Goal: Task Accomplishment & Management: Use online tool/utility

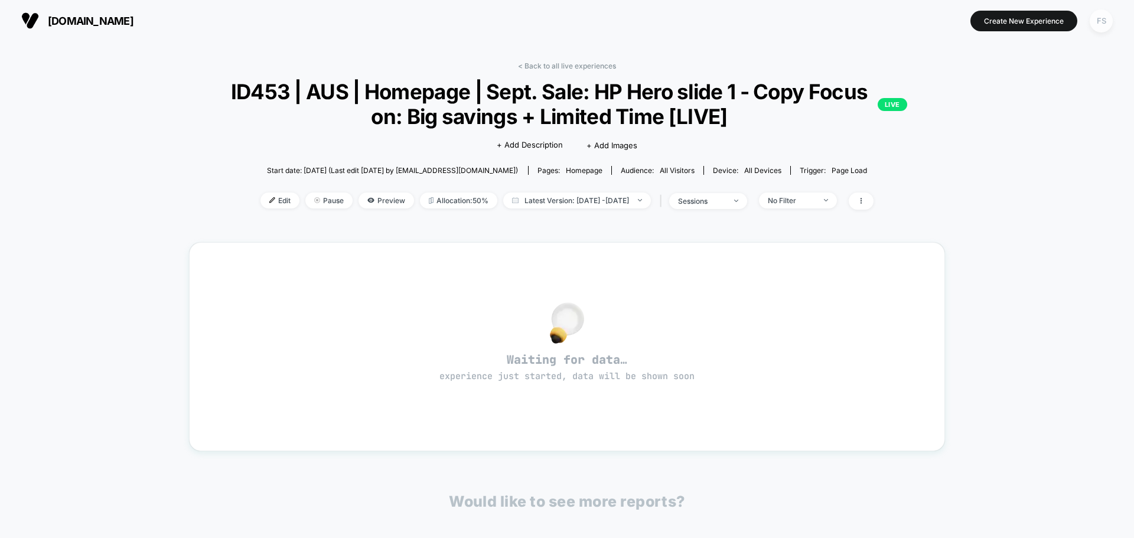
click at [1097, 22] on div "FS" at bounding box center [1101, 20] width 23 height 23
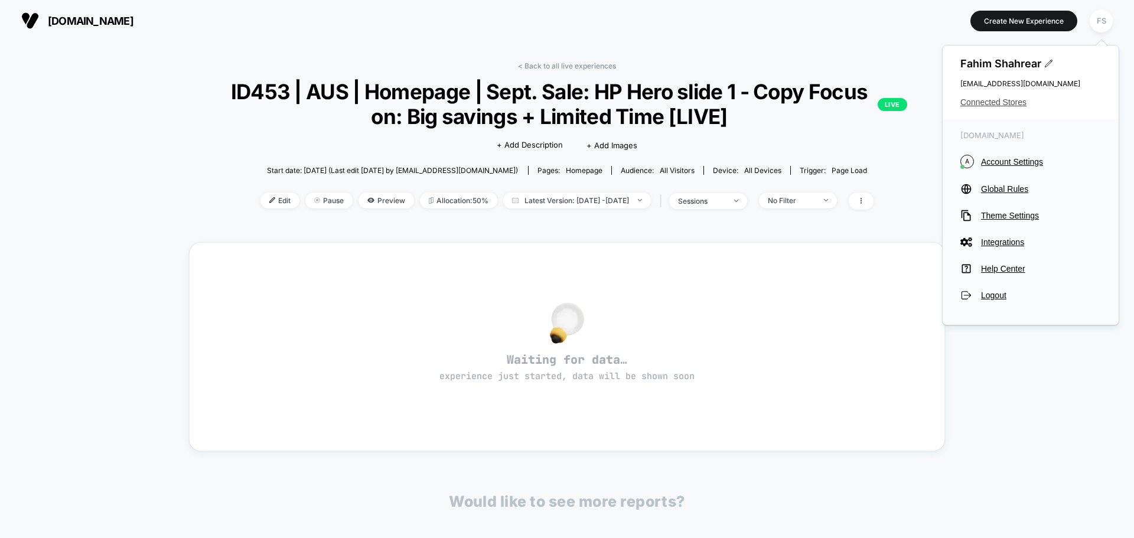
click at [993, 102] on span "Connected Stores" at bounding box center [1030, 101] width 141 height 9
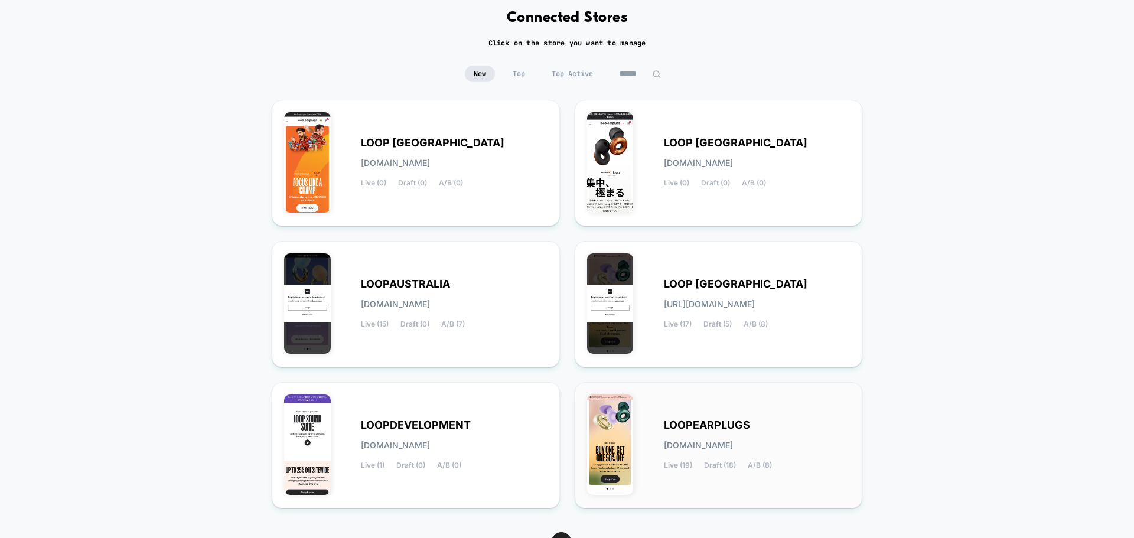
scroll to position [125, 0]
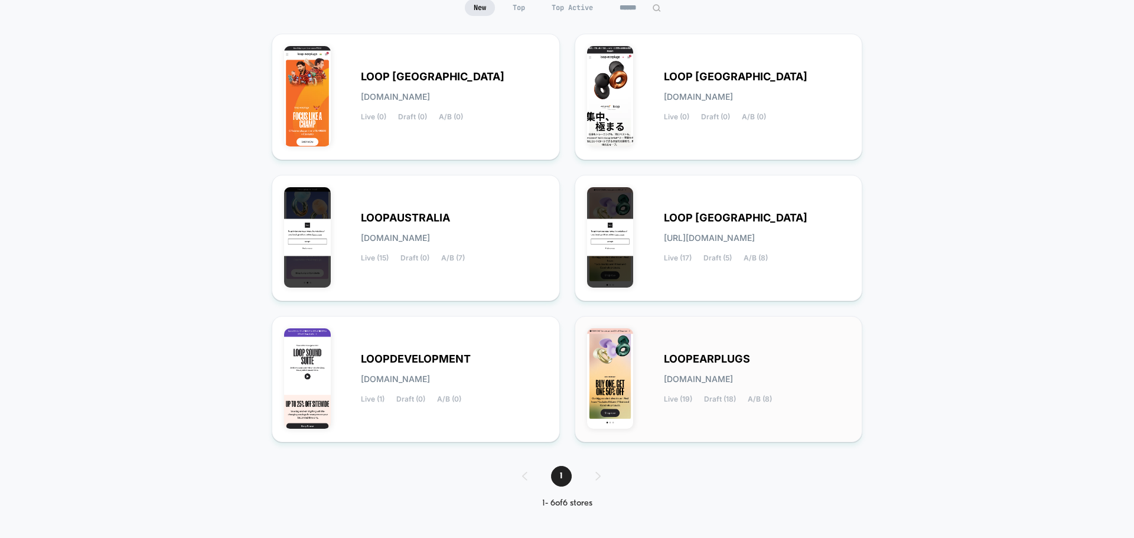
click at [725, 371] on div "LOOPEARPLUGS [DOMAIN_NAME] Live (19) Draft (18) A/B (8)" at bounding box center [757, 379] width 187 height 48
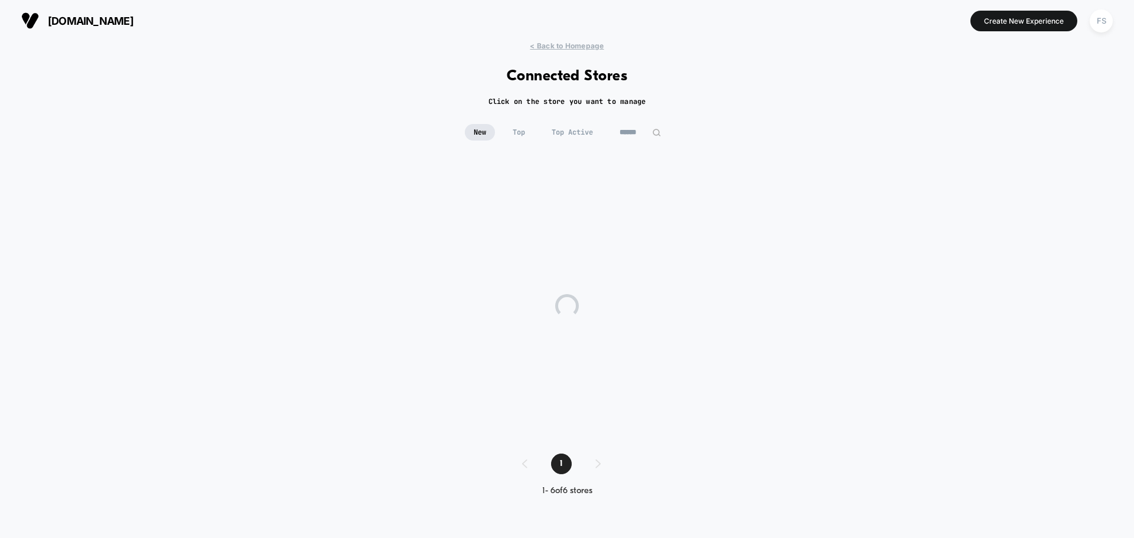
scroll to position [0, 0]
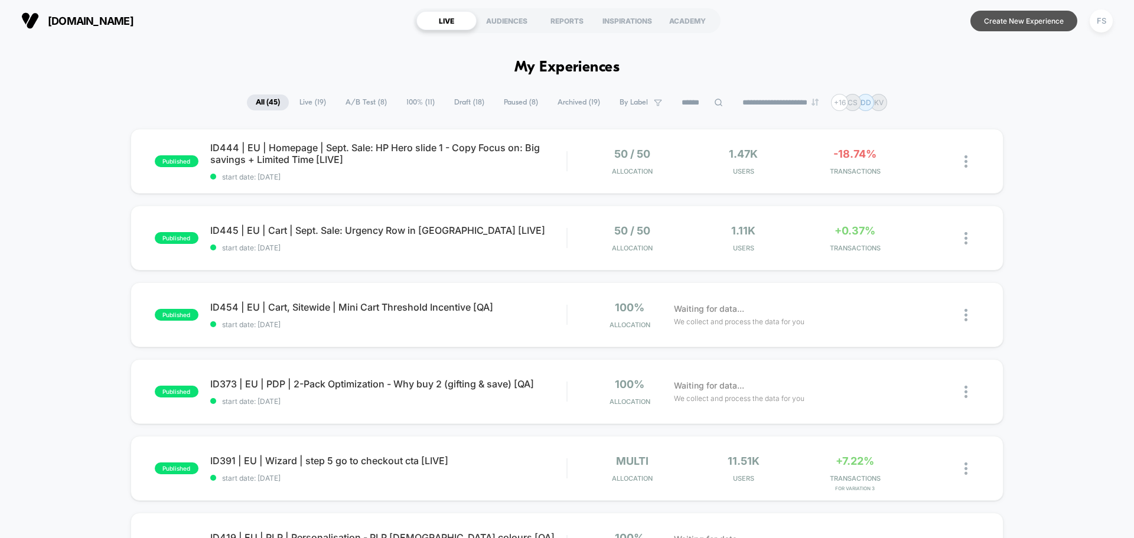
click at [1036, 21] on button "Create New Experience" at bounding box center [1023, 21] width 107 height 21
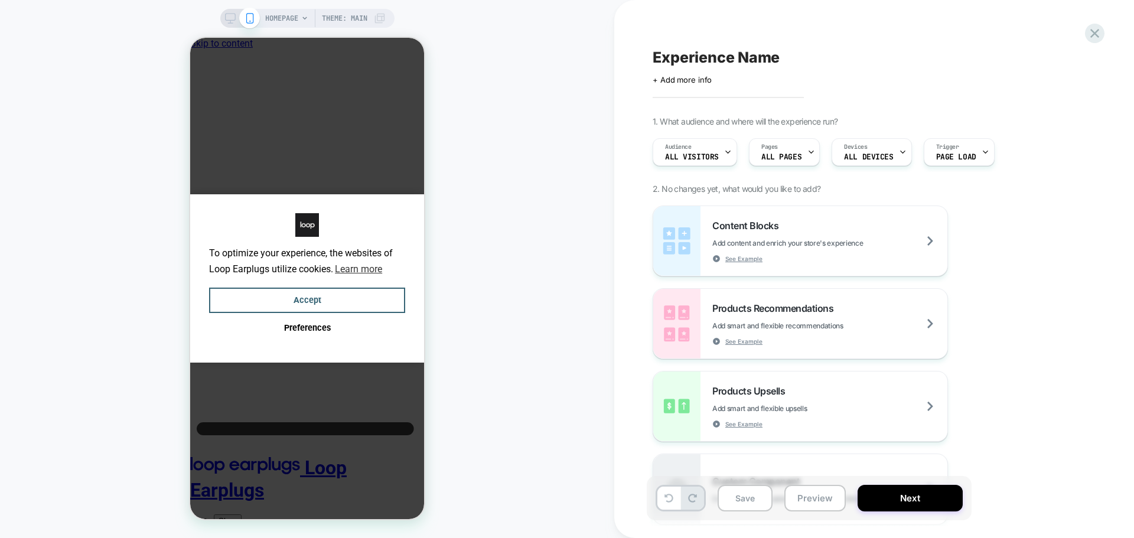
click at [697, 85] on div "Experience Name Click to edit experience details + Add more info 1. What audien…" at bounding box center [868, 269] width 443 height 514
click at [699, 83] on span "+ Add more info" at bounding box center [682, 79] width 59 height 9
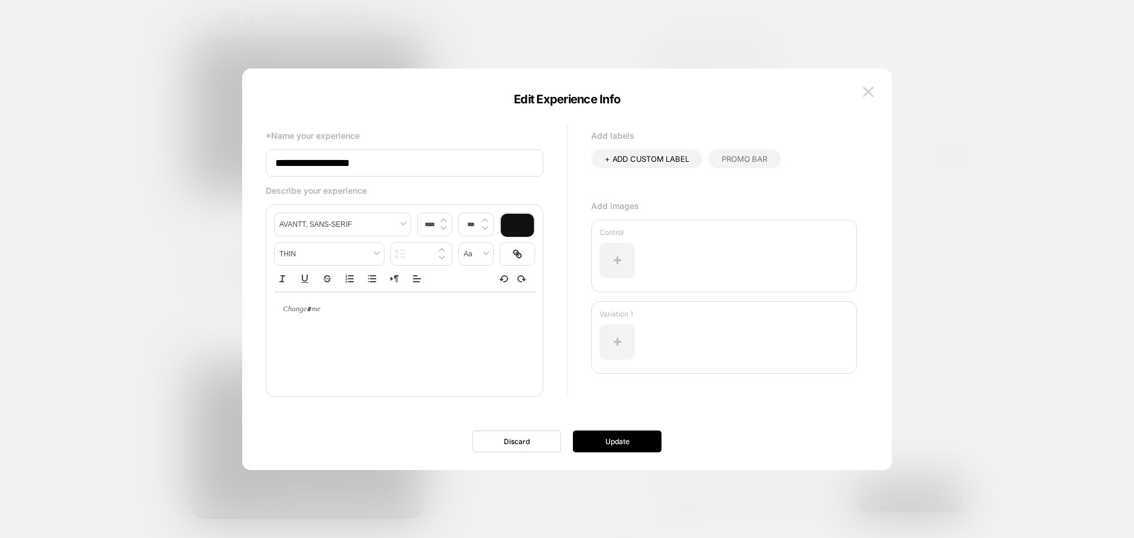
click at [420, 152] on input "**********" at bounding box center [405, 162] width 278 height 27
drag, startPoint x: 388, startPoint y: 159, endPoint x: 191, endPoint y: 159, distance: 197.2
click at [191, 159] on body "HOMEPAGE Theme: MAIN Experience Name Click to edit experience details + Add mor…" at bounding box center [567, 269] width 1134 height 538
type input "*"
type input "**********"
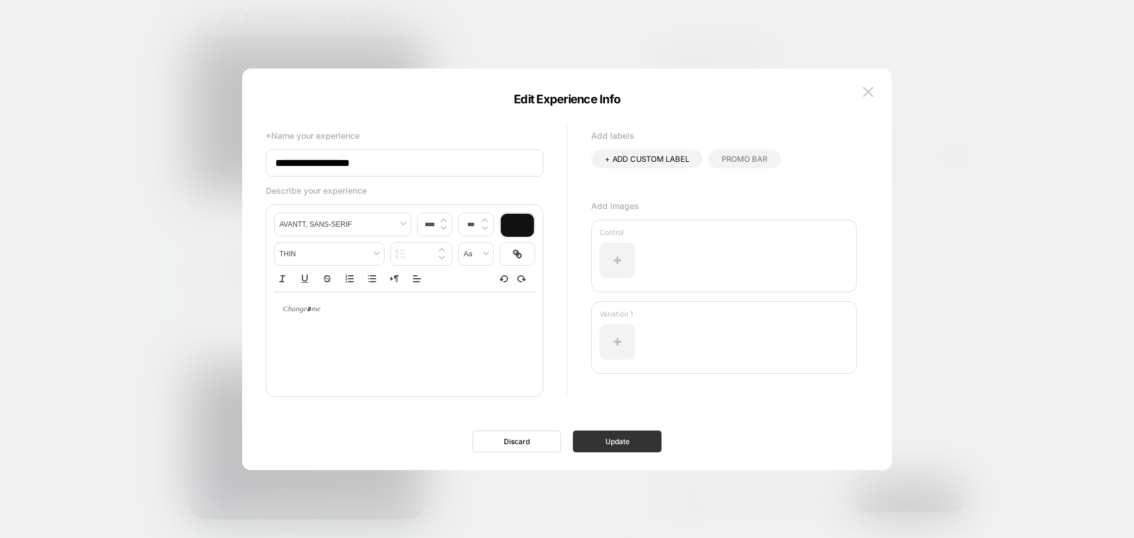
click at [652, 448] on button "Update" at bounding box center [617, 442] width 89 height 22
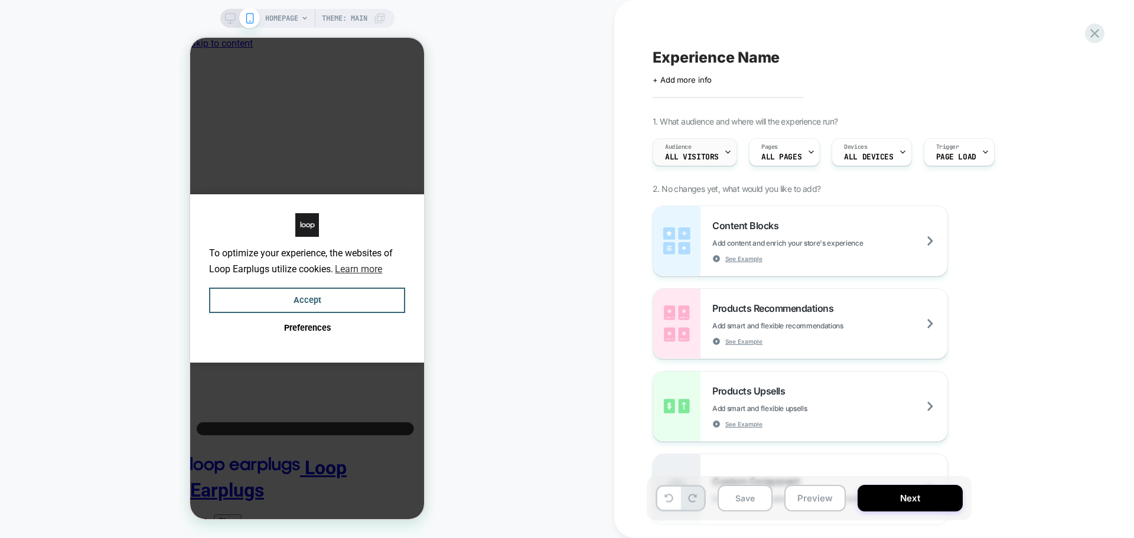
click at [696, 152] on div "Audience All Visitors" at bounding box center [691, 152] width 77 height 27
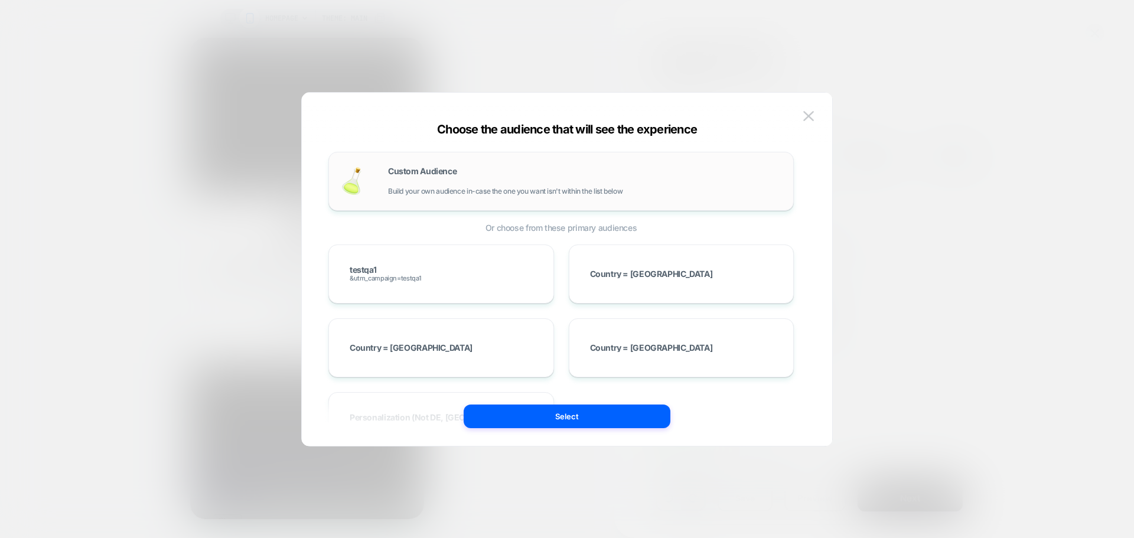
click at [401, 205] on div "Custom Audience Build your own audience in-case the one you want isn't within t…" at bounding box center [560, 181] width 465 height 59
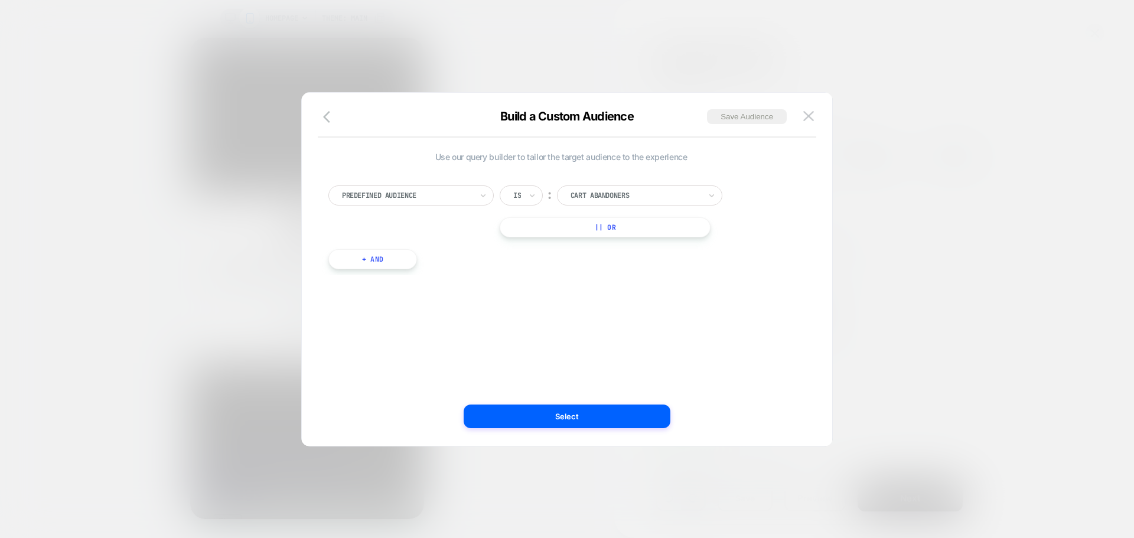
click at [400, 195] on div at bounding box center [407, 195] width 130 height 11
type input "***"
click at [407, 279] on div "UTM Campaign" at bounding box center [417, 281] width 154 height 19
click at [568, 193] on input at bounding box center [631, 195] width 148 height 20
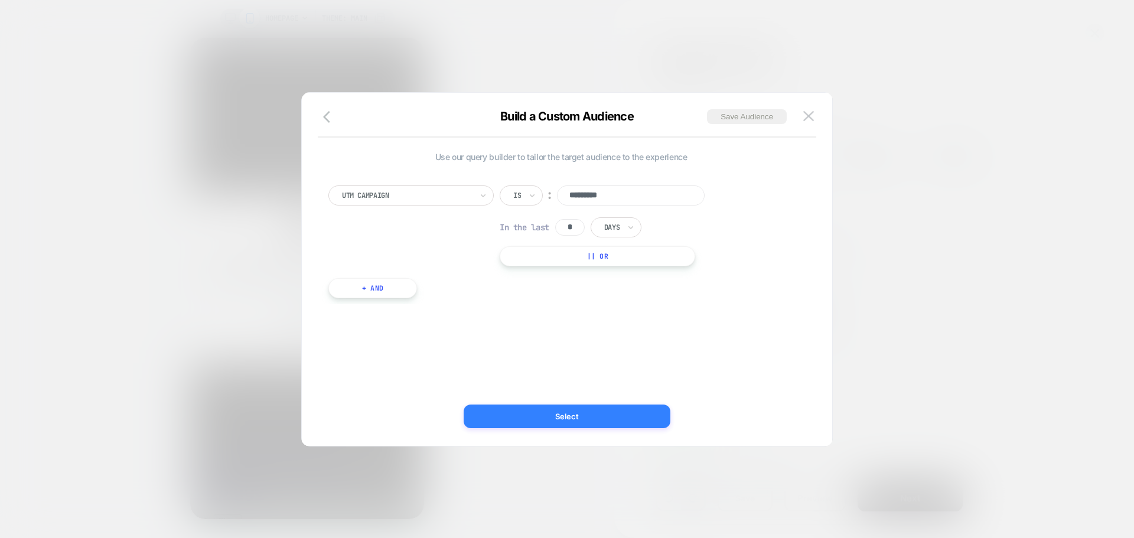
type input "*********"
click at [611, 424] on button "Select" at bounding box center [567, 417] width 207 height 24
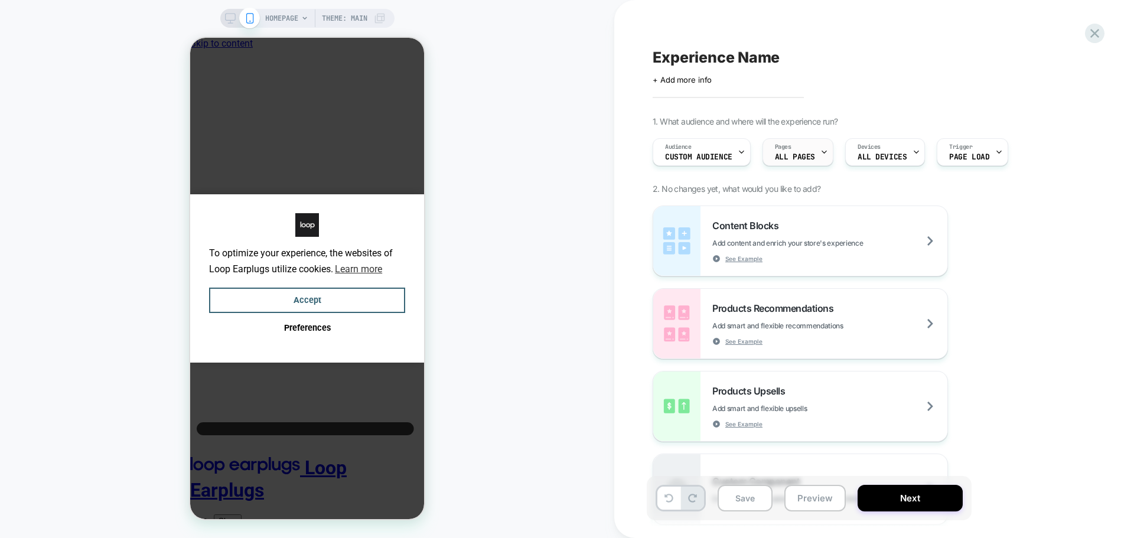
click at [814, 152] on div "Pages ALL PAGES" at bounding box center [795, 152] width 64 height 27
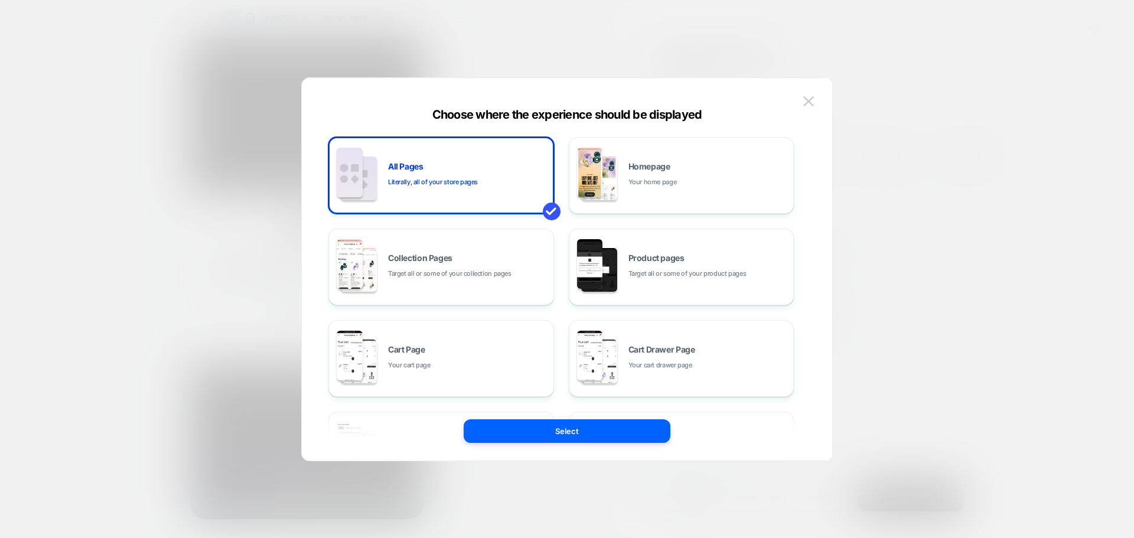
scroll to position [178, 0]
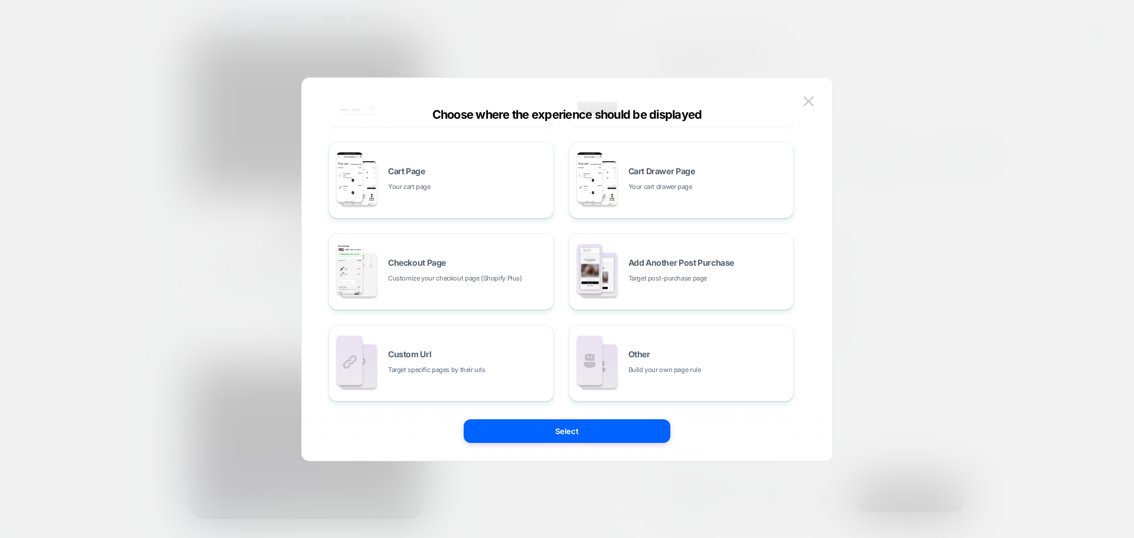
drag, startPoint x: 674, startPoint y: 330, endPoint x: 609, endPoint y: 378, distance: 80.7
click at [674, 331] on div "Other Build your own page rule" at bounding box center [681, 363] width 213 height 65
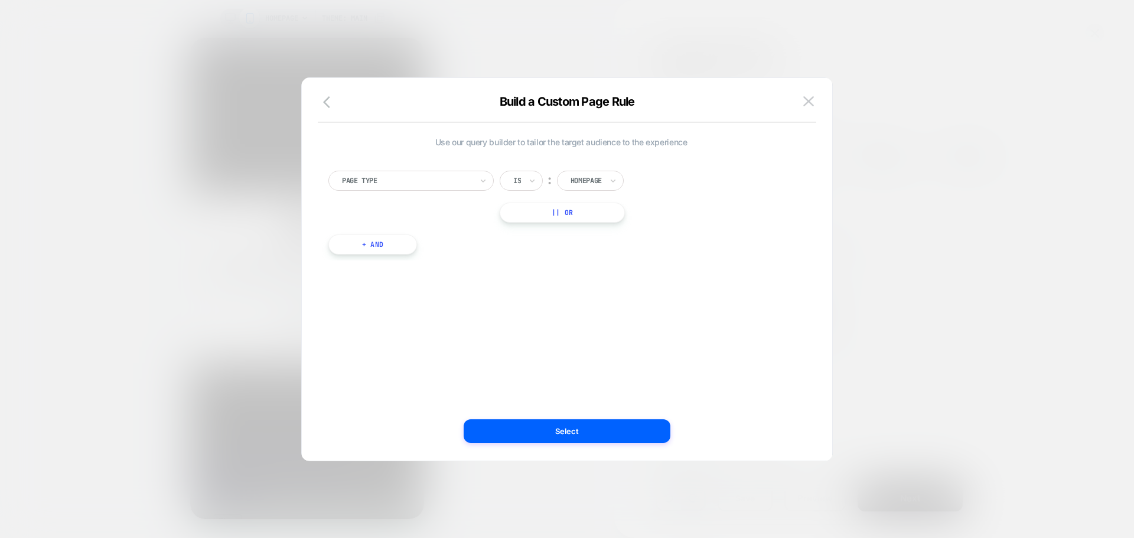
scroll to position [0, 0]
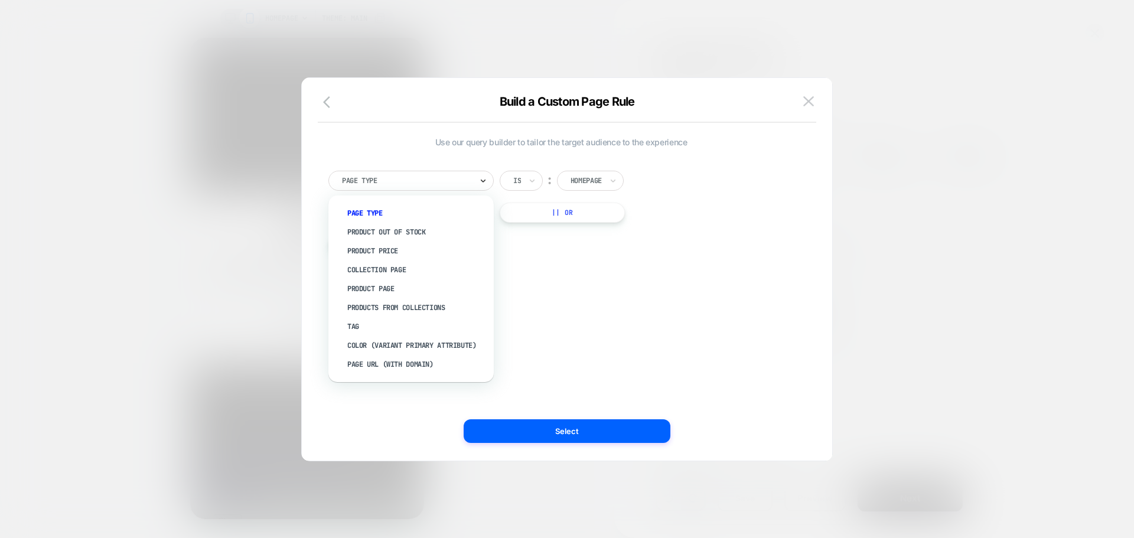
click at [483, 180] on icon at bounding box center [483, 181] width 8 height 12
click at [411, 363] on div "Page Url (WITH DOMAIN)" at bounding box center [417, 364] width 154 height 19
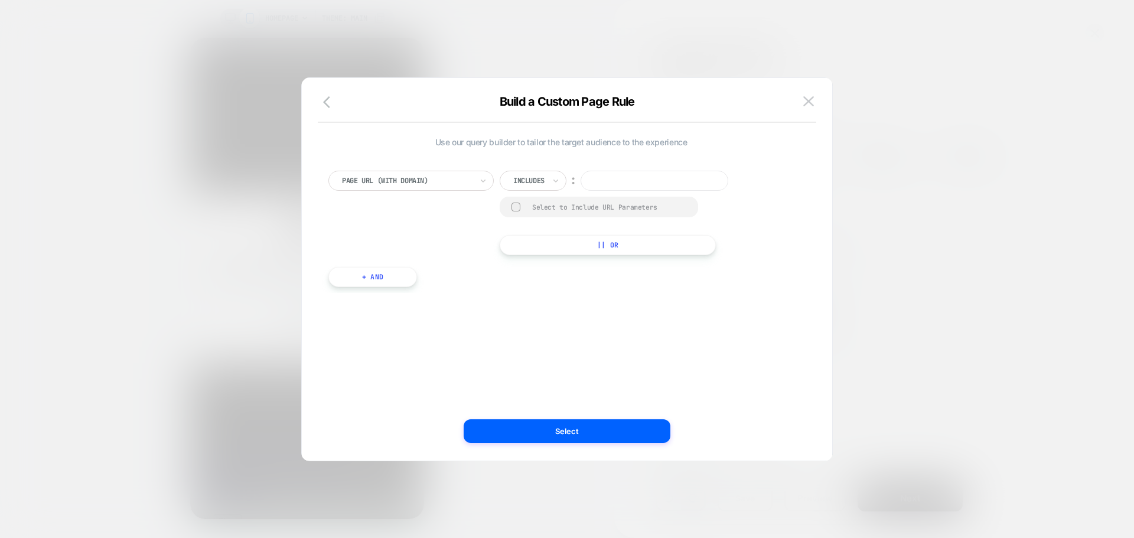
click at [625, 182] on input at bounding box center [655, 181] width 148 height 20
paste input "**********"
click at [645, 178] on input "**********" at bounding box center [655, 181] width 148 height 20
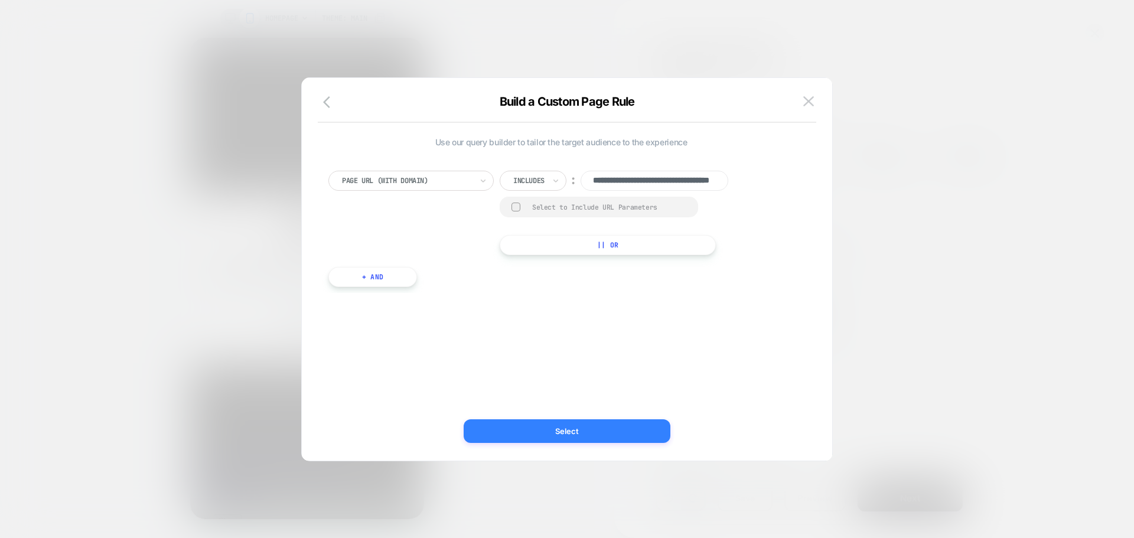
type input "**********"
drag, startPoint x: 621, startPoint y: 437, endPoint x: 596, endPoint y: 416, distance: 32.3
click at [596, 416] on div "**********" at bounding box center [567, 275] width 530 height 371
click at [590, 428] on button "Select" at bounding box center [567, 431] width 207 height 24
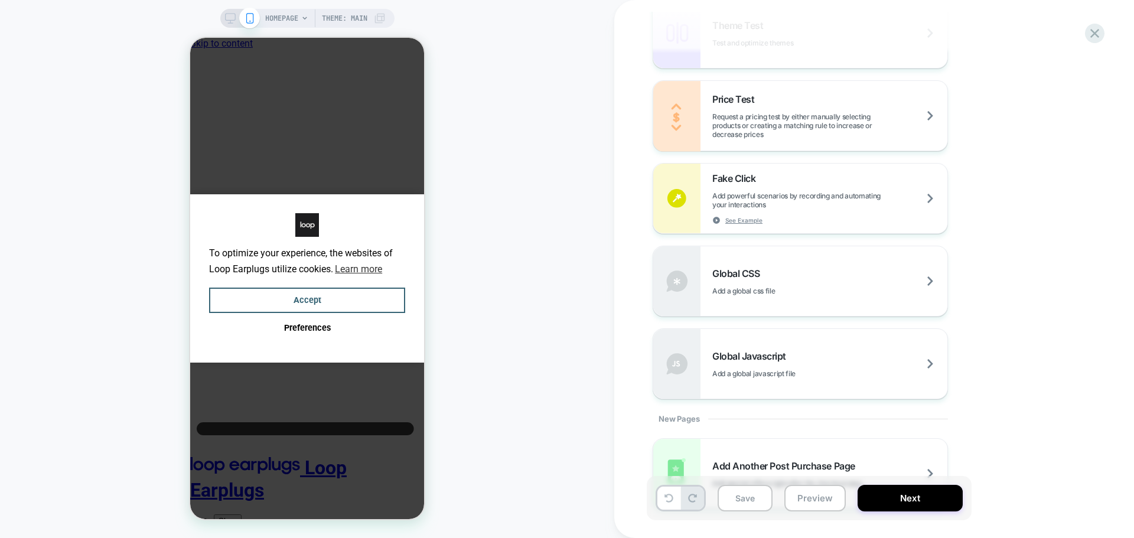
scroll to position [650, 0]
click at [791, 338] on div "Global Javascript Add a global javascript file" at bounding box center [800, 363] width 294 height 70
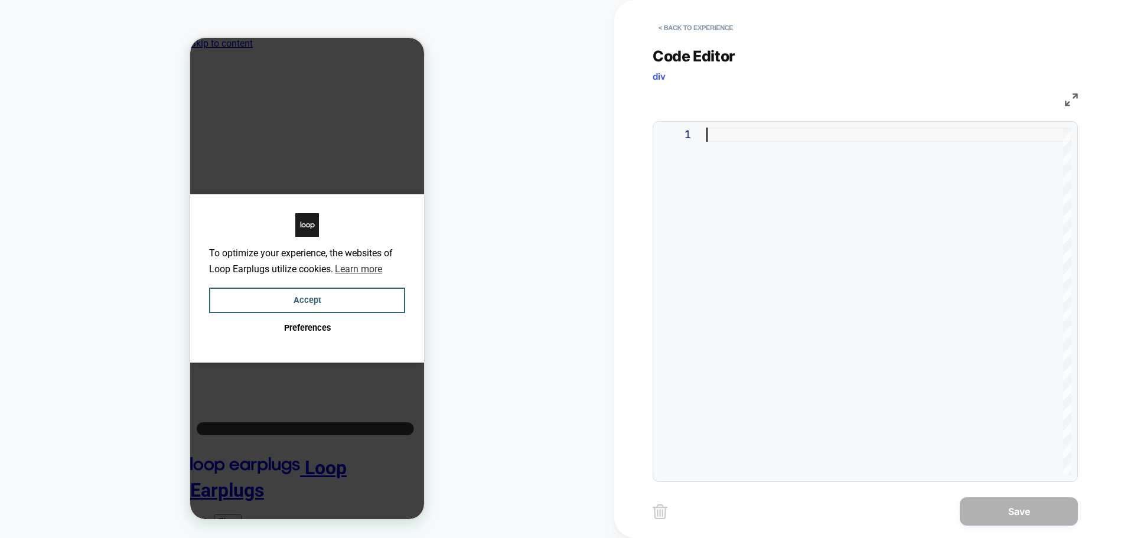
click at [765, 304] on div at bounding box center [888, 302] width 365 height 348
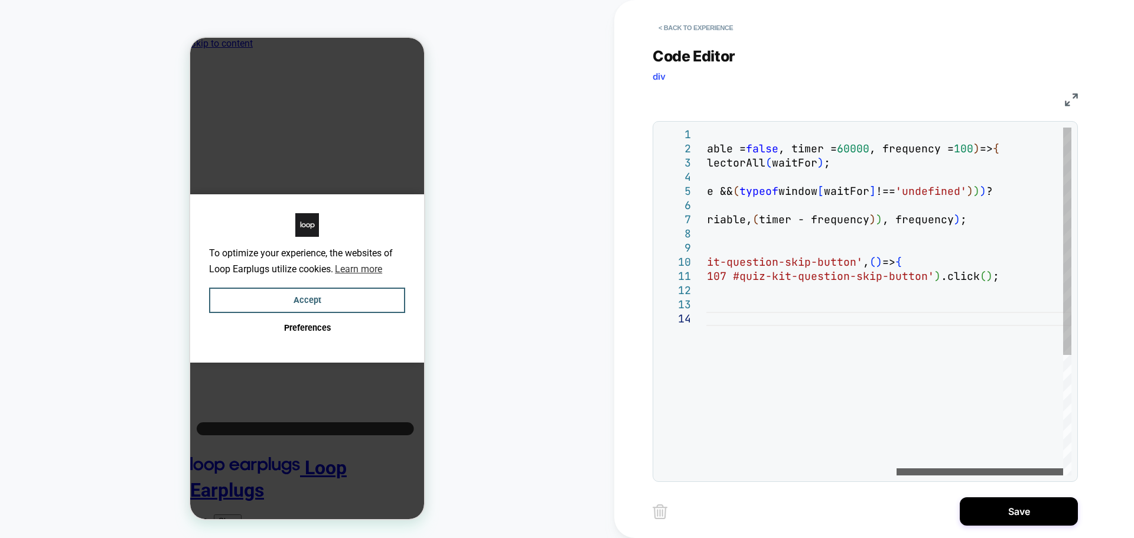
click at [990, 468] on div at bounding box center [979, 471] width 167 height 7
click at [864, 146] on div "( ( ) => { var waitForElem = ( waitFor, callback, minElements = 1 , isVariable …" at bounding box center [681, 394] width 780 height 532
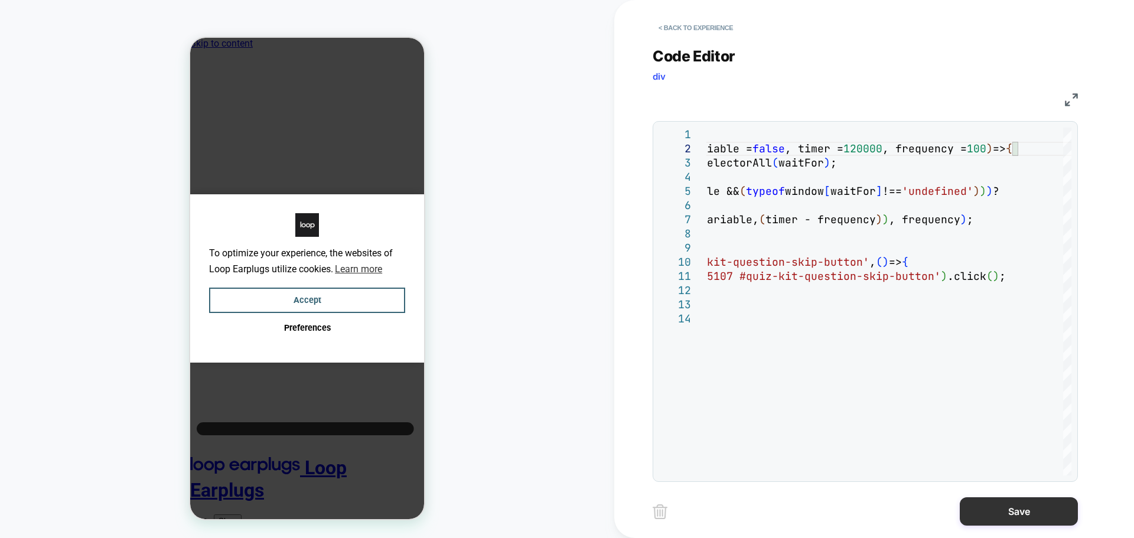
type textarea "**********"
click at [1040, 519] on button "Save" at bounding box center [1019, 511] width 118 height 28
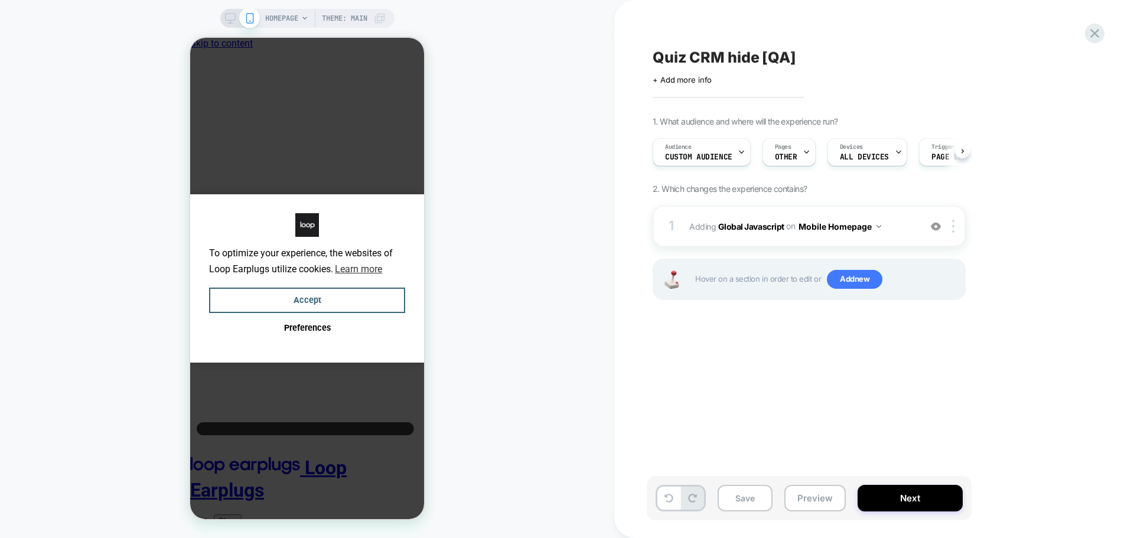
scroll to position [0, 1]
click at [855, 224] on button "Mobile Homepage" at bounding box center [839, 226] width 83 height 17
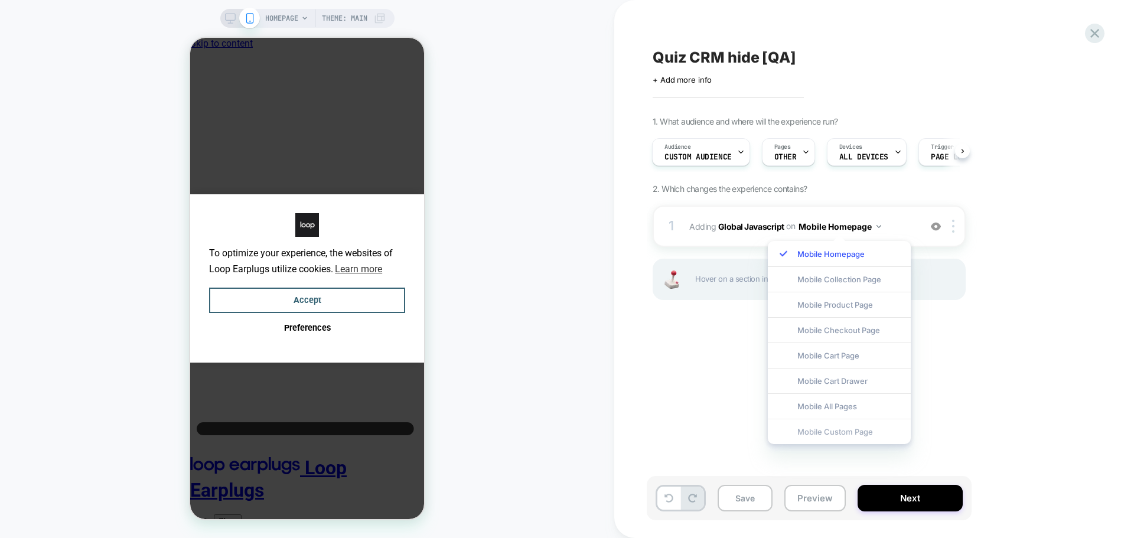
click at [837, 432] on div "Mobile Custom Page" at bounding box center [839, 431] width 143 height 25
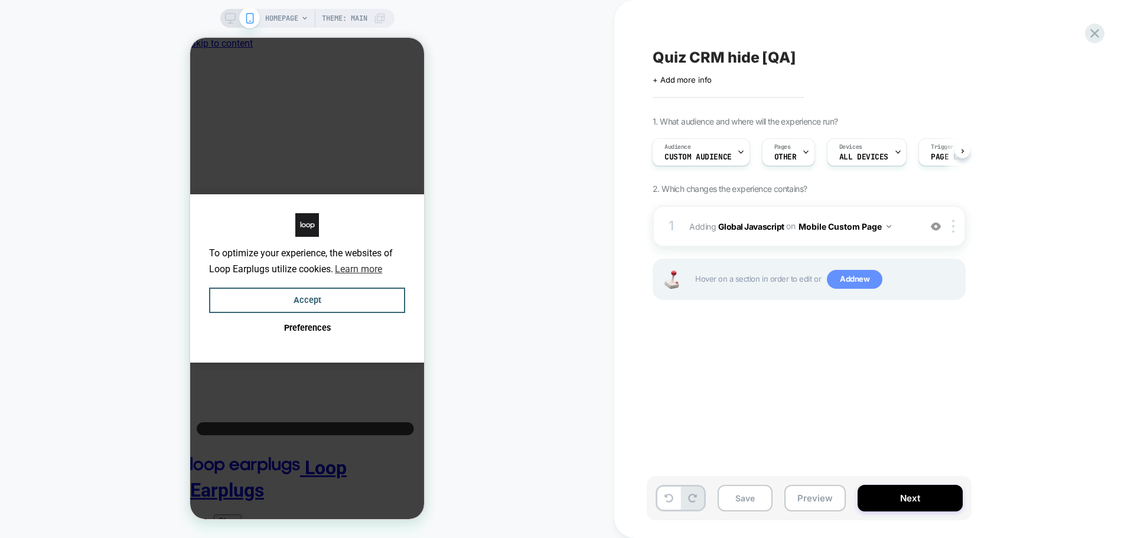
click at [840, 280] on span "Add new" at bounding box center [855, 279] width 56 height 19
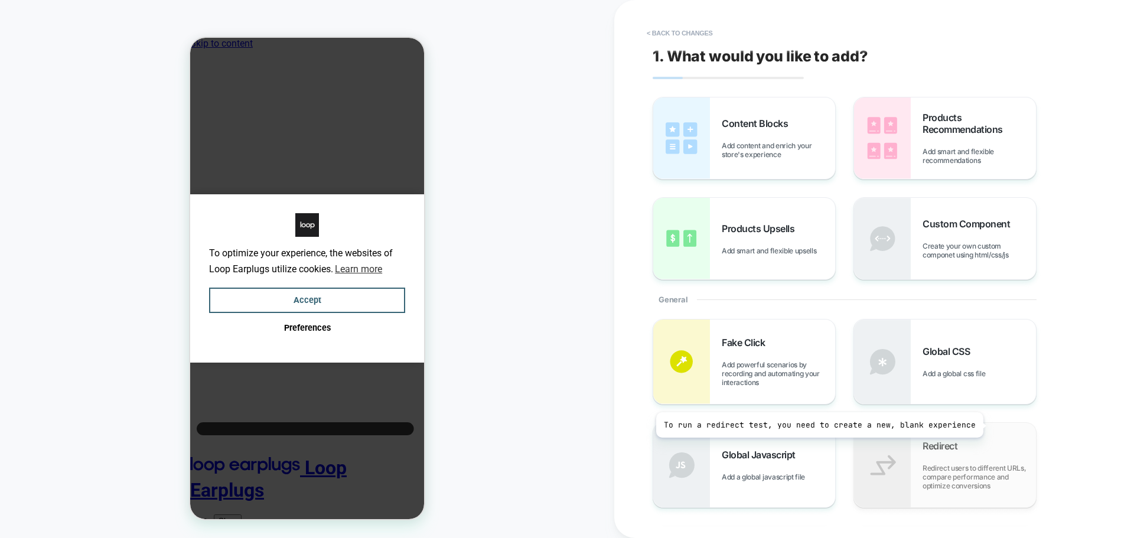
click at [984, 425] on div "Redirect Redirect users to different URLs, compare performance and optimize con…" at bounding box center [945, 465] width 182 height 84
click at [984, 391] on div "Global CSS Add a global css file" at bounding box center [945, 361] width 182 height 84
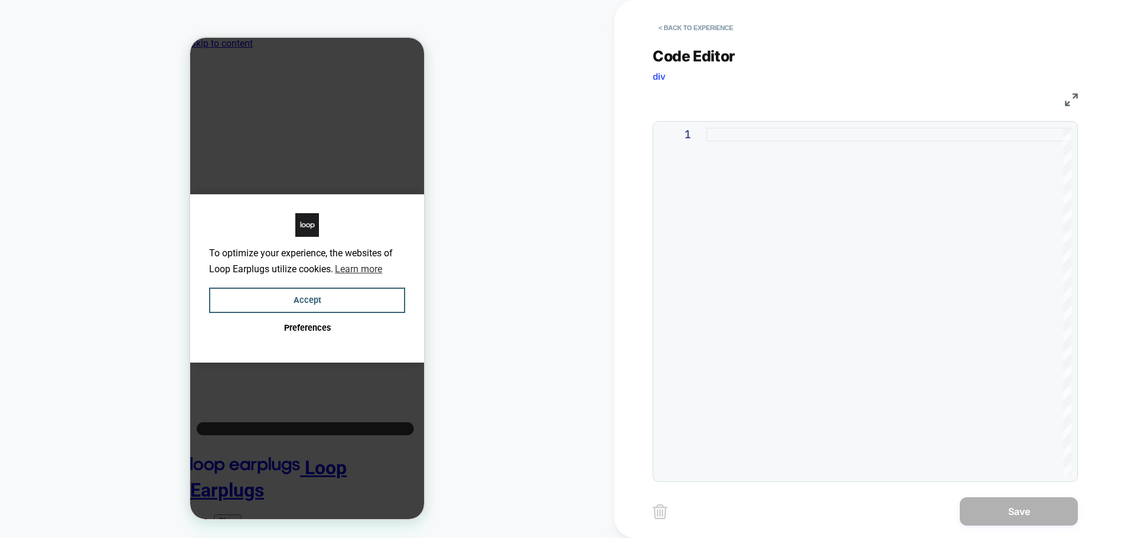
click at [837, 306] on div at bounding box center [888, 302] width 365 height 348
type textarea "**********"
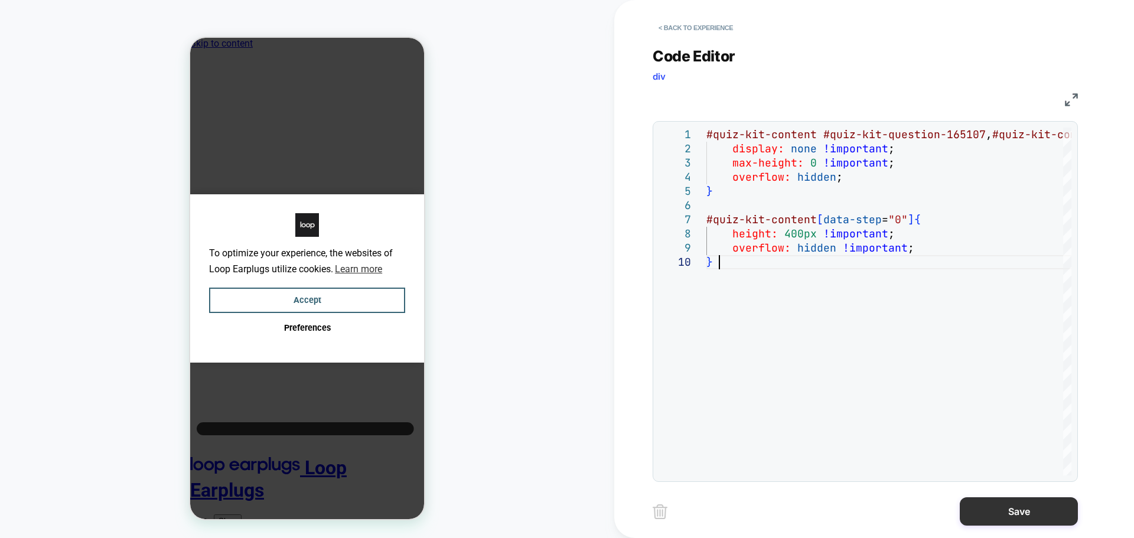
click at [1033, 518] on button "Save" at bounding box center [1019, 511] width 118 height 28
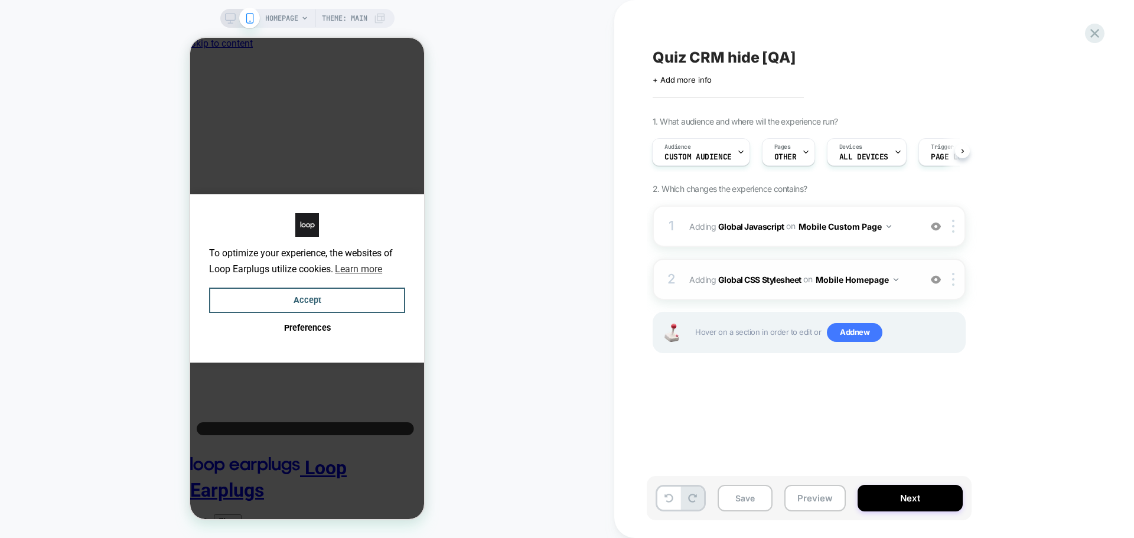
click at [885, 274] on button "Mobile Homepage" at bounding box center [857, 279] width 83 height 17
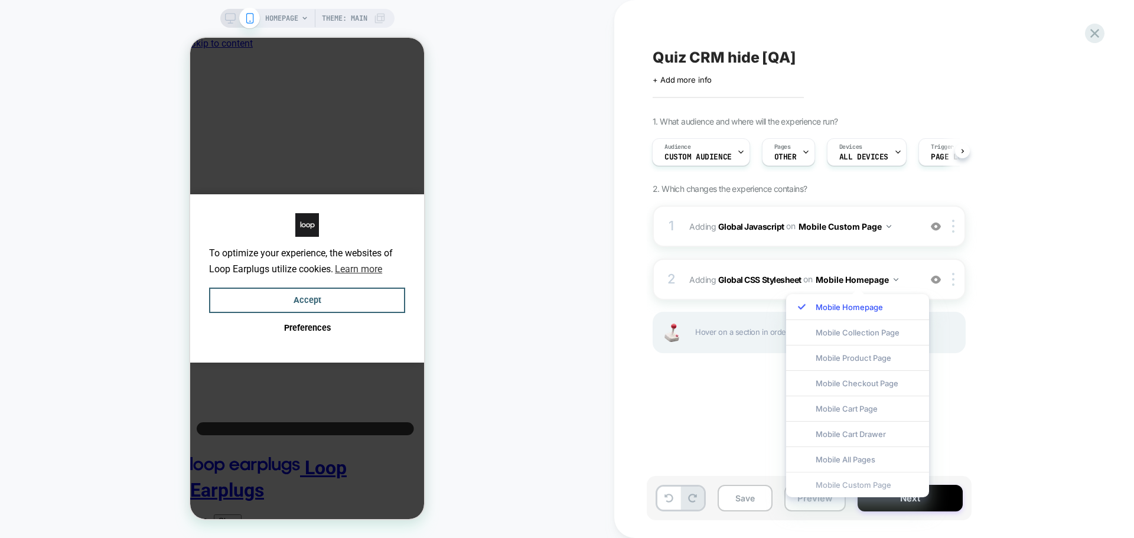
click at [859, 481] on div "Mobile Custom Page" at bounding box center [857, 484] width 143 height 25
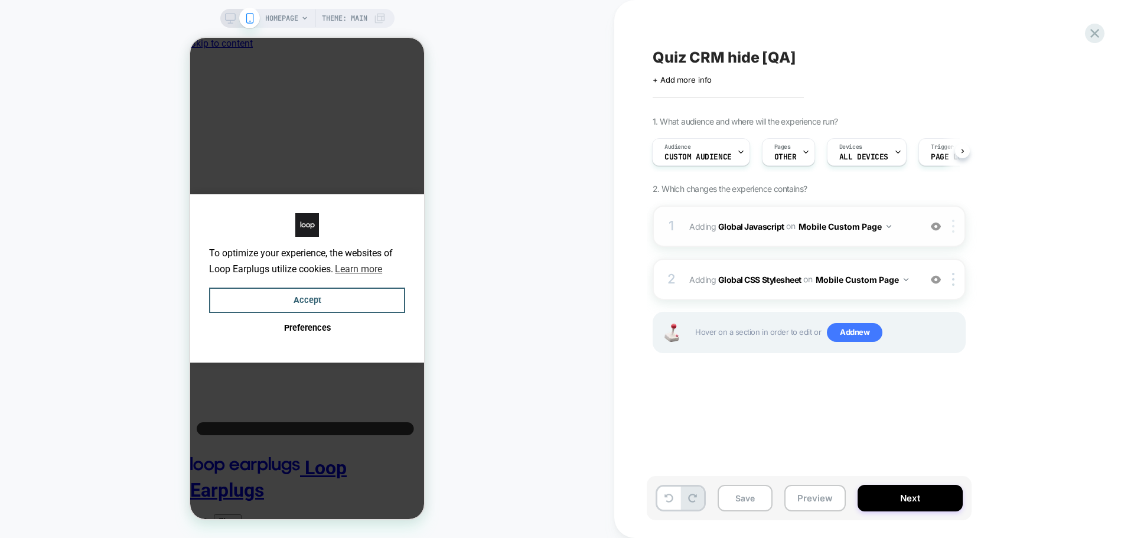
scroll to position [0, 5]
click at [951, 230] on div at bounding box center [954, 226] width 19 height 13
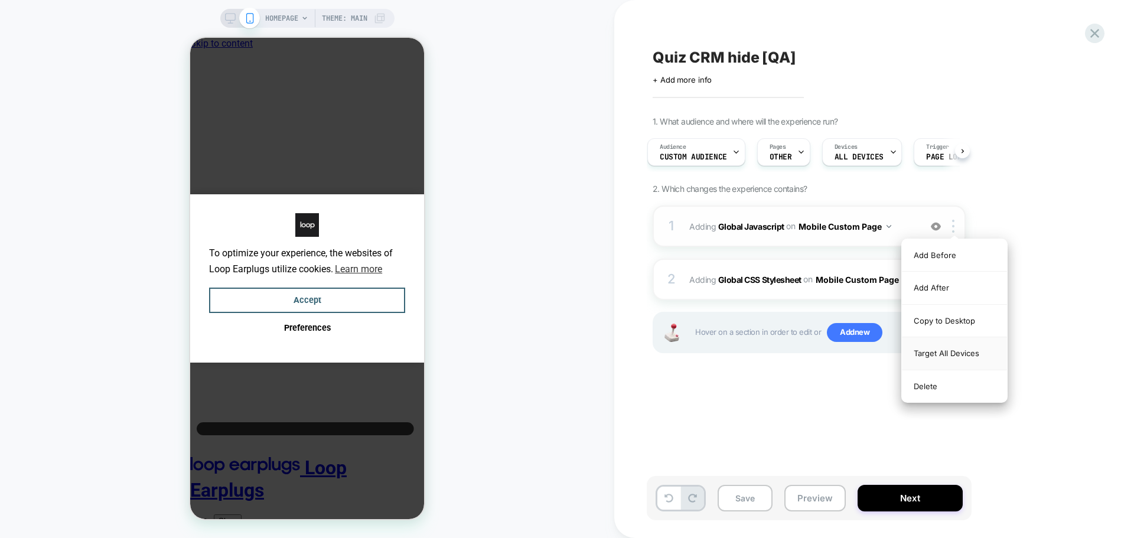
click at [951, 362] on div "Target All Devices" at bounding box center [954, 353] width 105 height 32
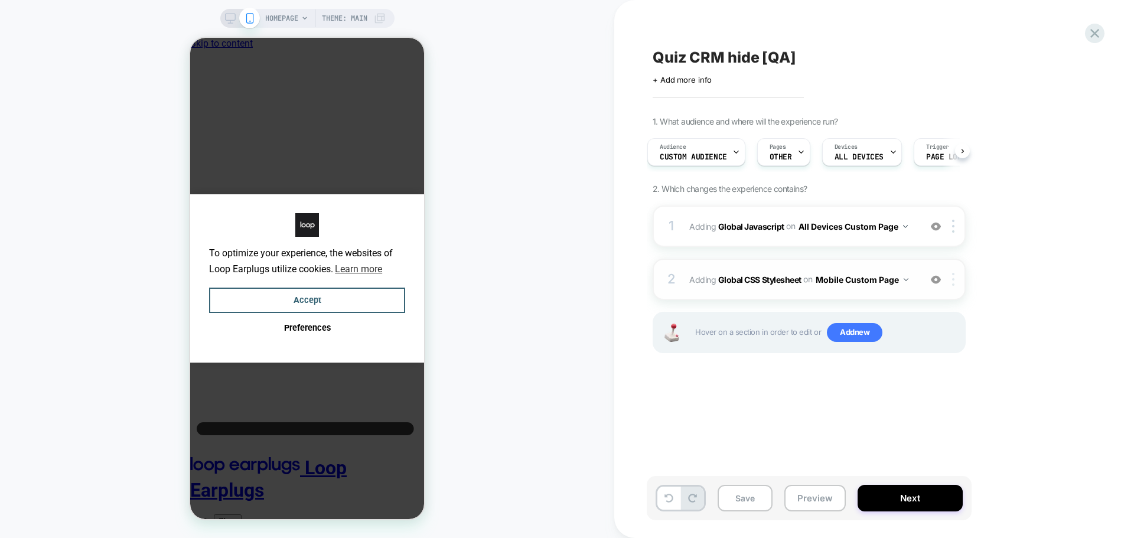
click at [952, 276] on img at bounding box center [953, 279] width 2 height 13
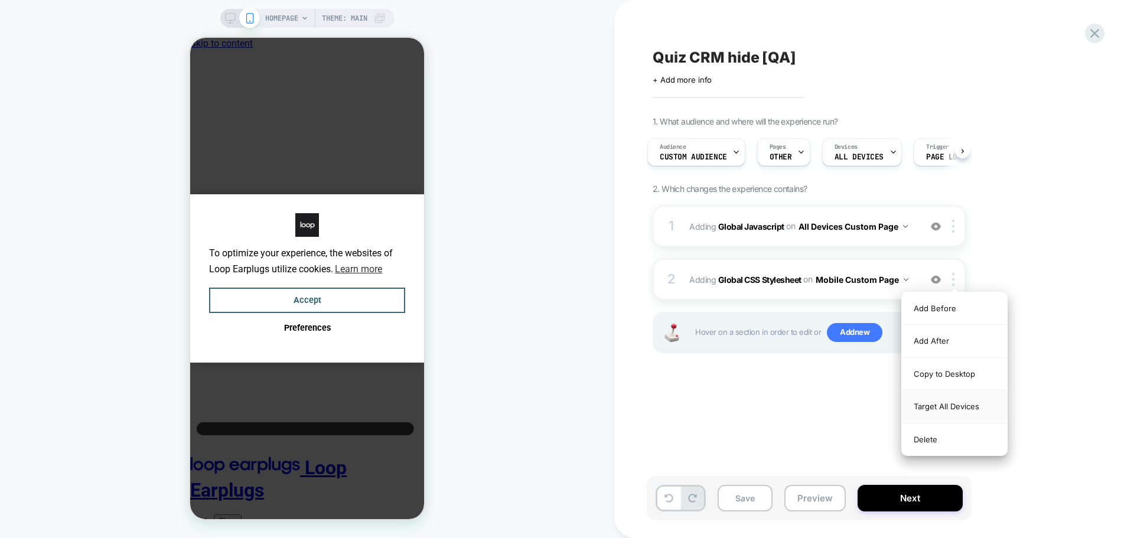
click at [951, 395] on div "Target All Devices" at bounding box center [954, 406] width 105 height 32
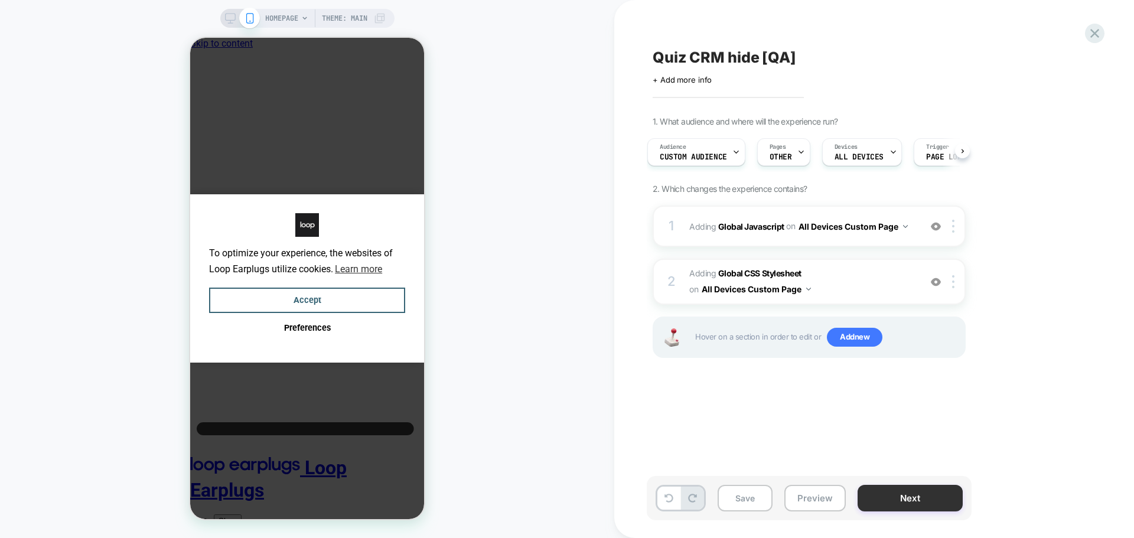
click at [918, 492] on button "Next" at bounding box center [909, 498] width 105 height 27
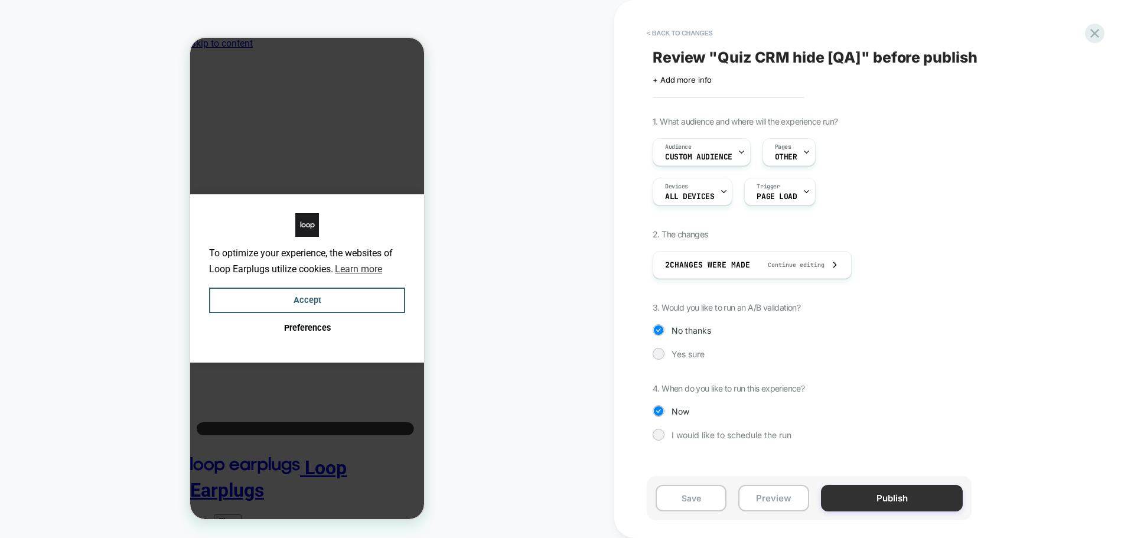
click at [883, 506] on button "Publish" at bounding box center [892, 498] width 142 height 27
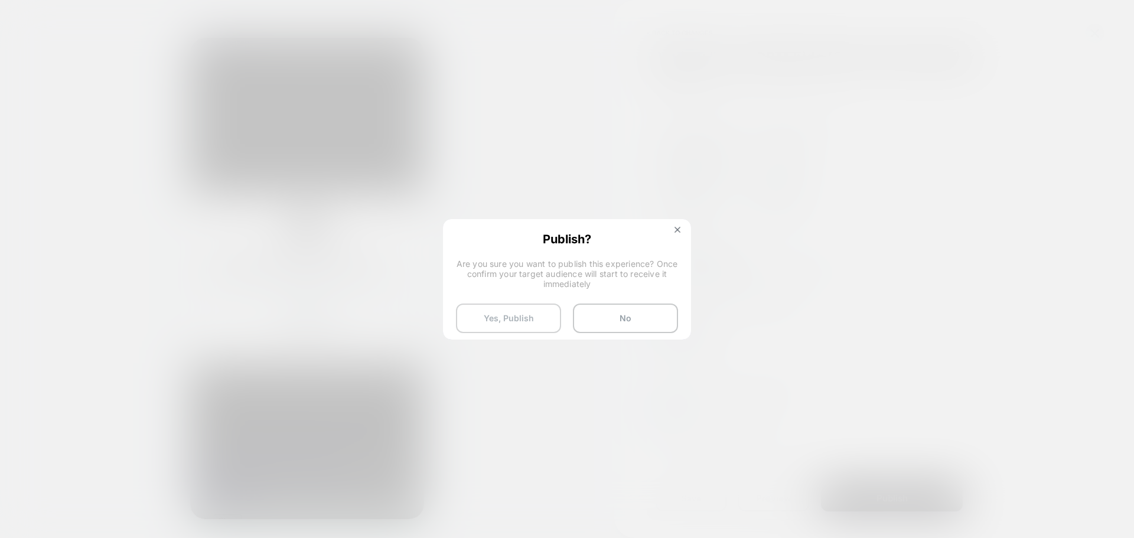
click at [502, 312] on button "Yes, Publish" at bounding box center [508, 319] width 105 height 30
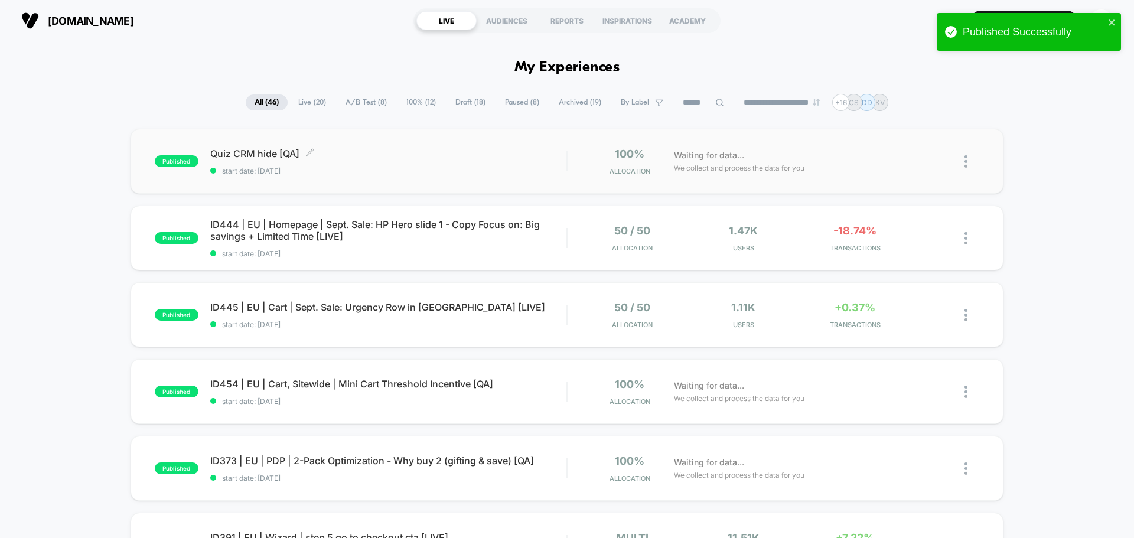
click at [296, 154] on span "Quiz CRM hide [QA] Click to edit experience details" at bounding box center [388, 154] width 356 height 12
